Goal: Transaction & Acquisition: Purchase product/service

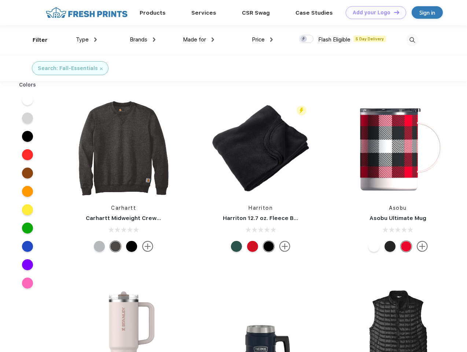
click at [373, 12] on link "Add your Logo Design Tool" at bounding box center [376, 12] width 60 height 13
click at [0, 0] on div "Design Tool" at bounding box center [0, 0] width 0 height 0
click at [393, 12] on link "Add your Logo Design Tool" at bounding box center [376, 12] width 60 height 13
click at [35, 40] on div "Filter" at bounding box center [40, 40] width 15 height 8
click at [87, 40] on span "Type" at bounding box center [82, 39] width 13 height 7
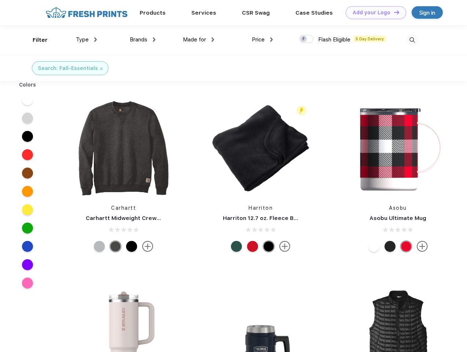
click at [143, 40] on span "Brands" at bounding box center [139, 39] width 18 height 7
click at [199, 40] on span "Made for" at bounding box center [194, 39] width 23 height 7
click at [263, 40] on span "Price" at bounding box center [258, 39] width 13 height 7
click at [307, 39] on div at bounding box center [306, 39] width 14 height 8
click at [304, 39] on input "checkbox" at bounding box center [301, 36] width 5 height 5
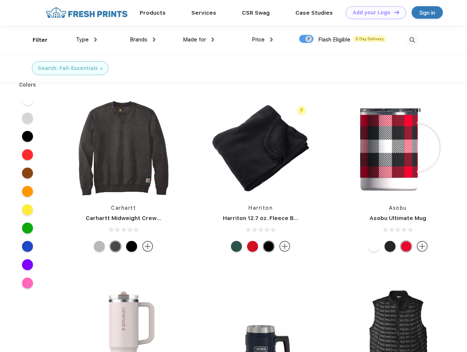
click at [412, 40] on img at bounding box center [412, 40] width 12 height 12
